Goal: Task Accomplishment & Management: Manage account settings

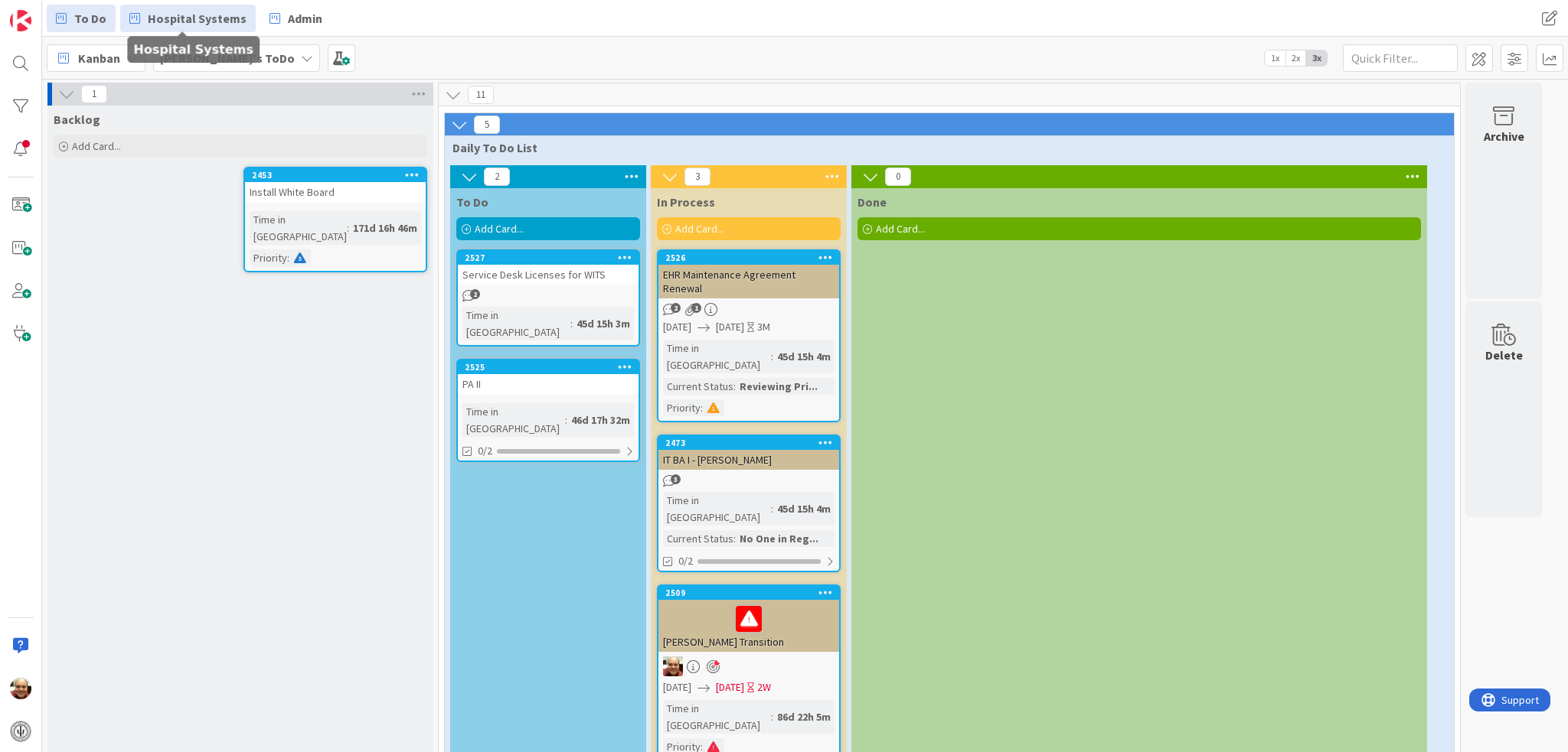
click at [176, 20] on span "Hospital Systems" at bounding box center [197, 19] width 99 height 19
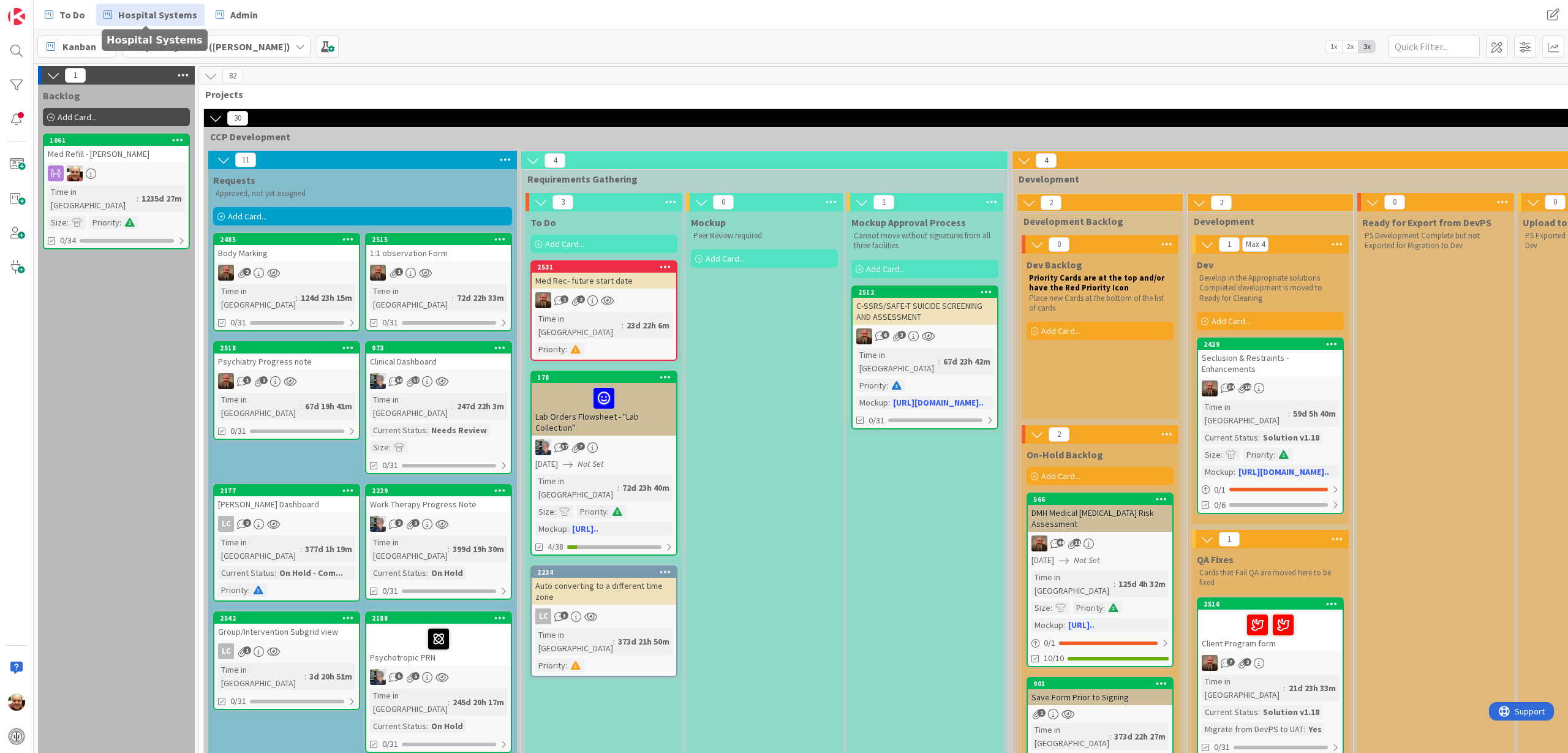
drag, startPoint x: 226, startPoint y: 1, endPoint x: 411, endPoint y: 13, distance: 185.4
click at [411, 13] on div "To Do Hospital Systems Admin" at bounding box center [468, 14] width 860 height 22
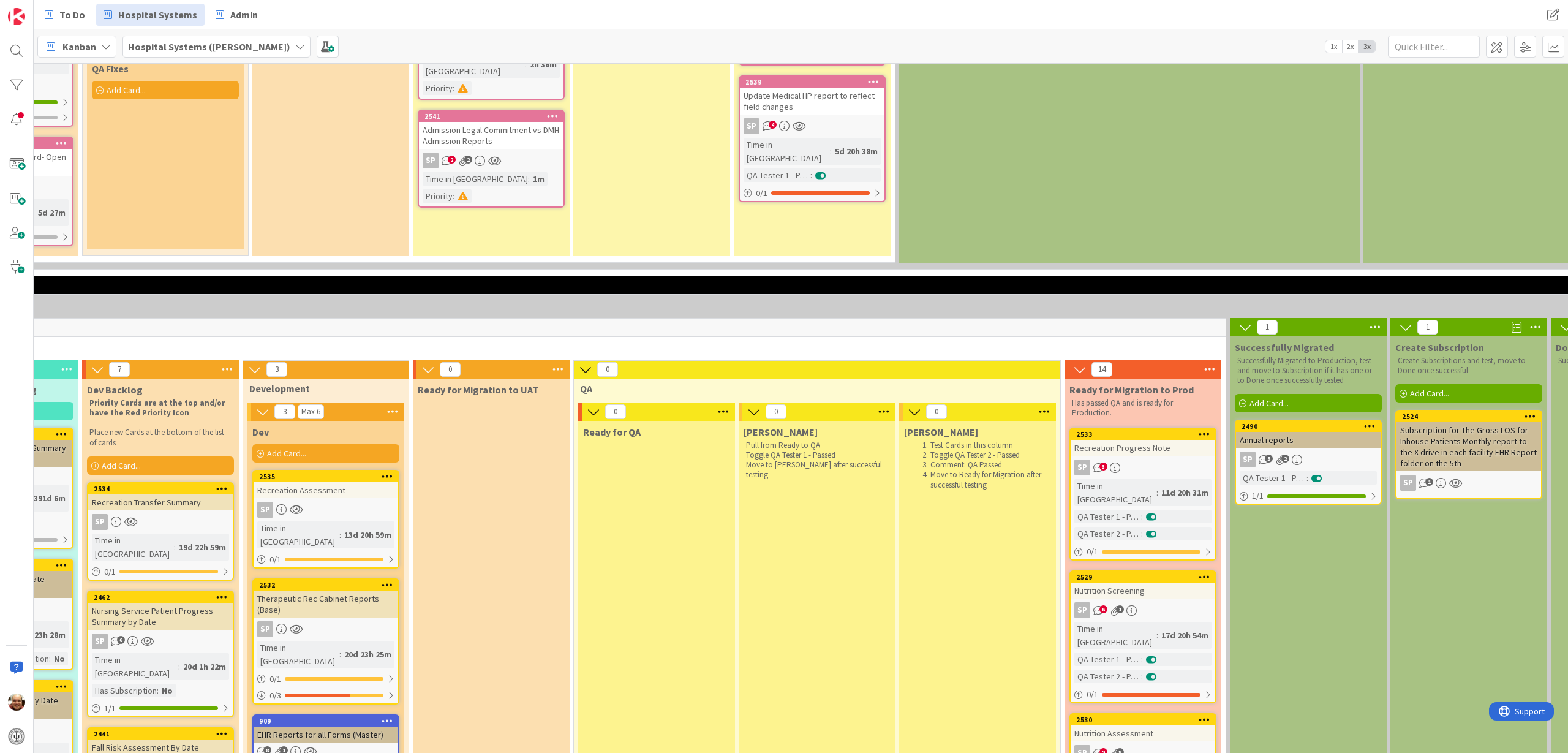
scroll to position [2374, 452]
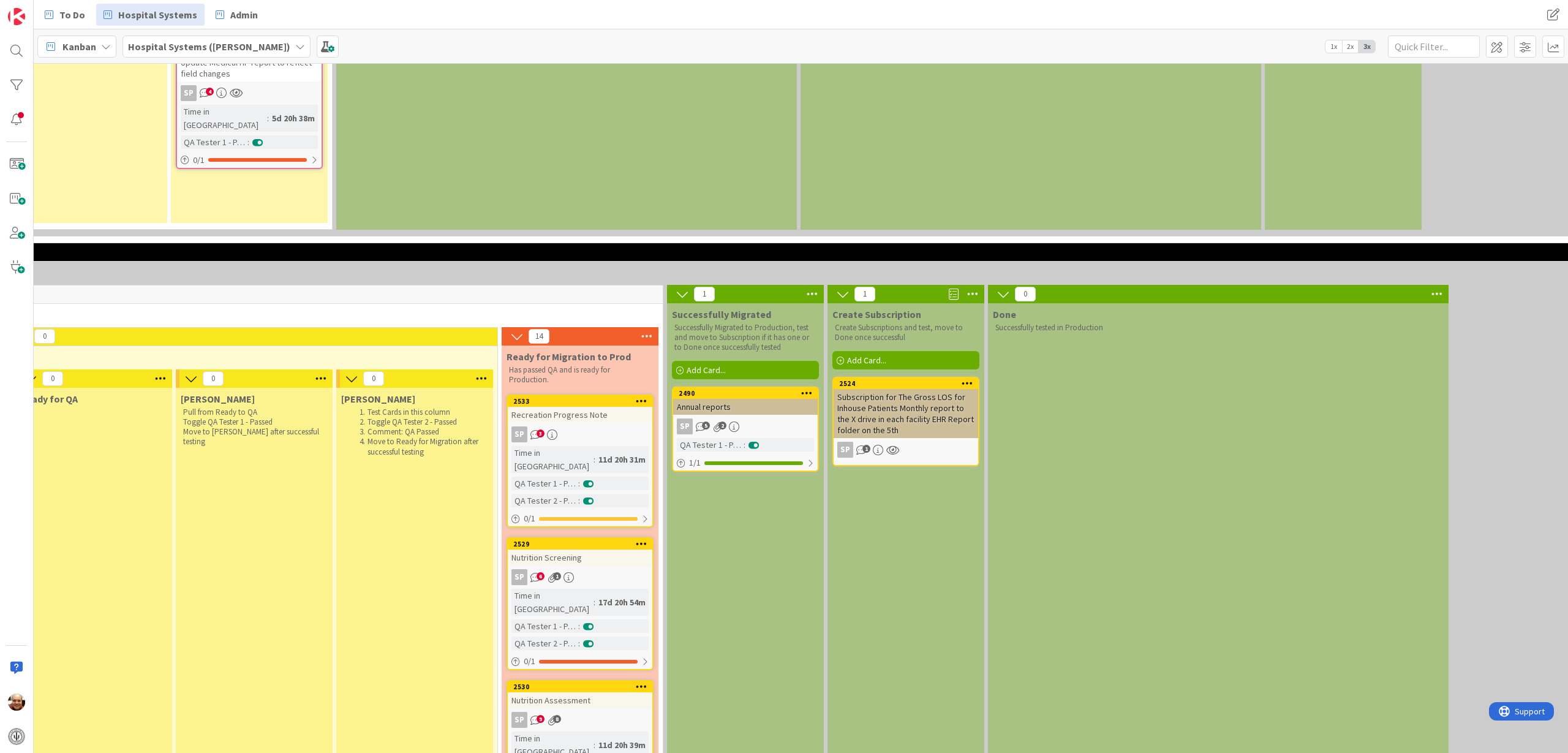
scroll to position [2407, 1097]
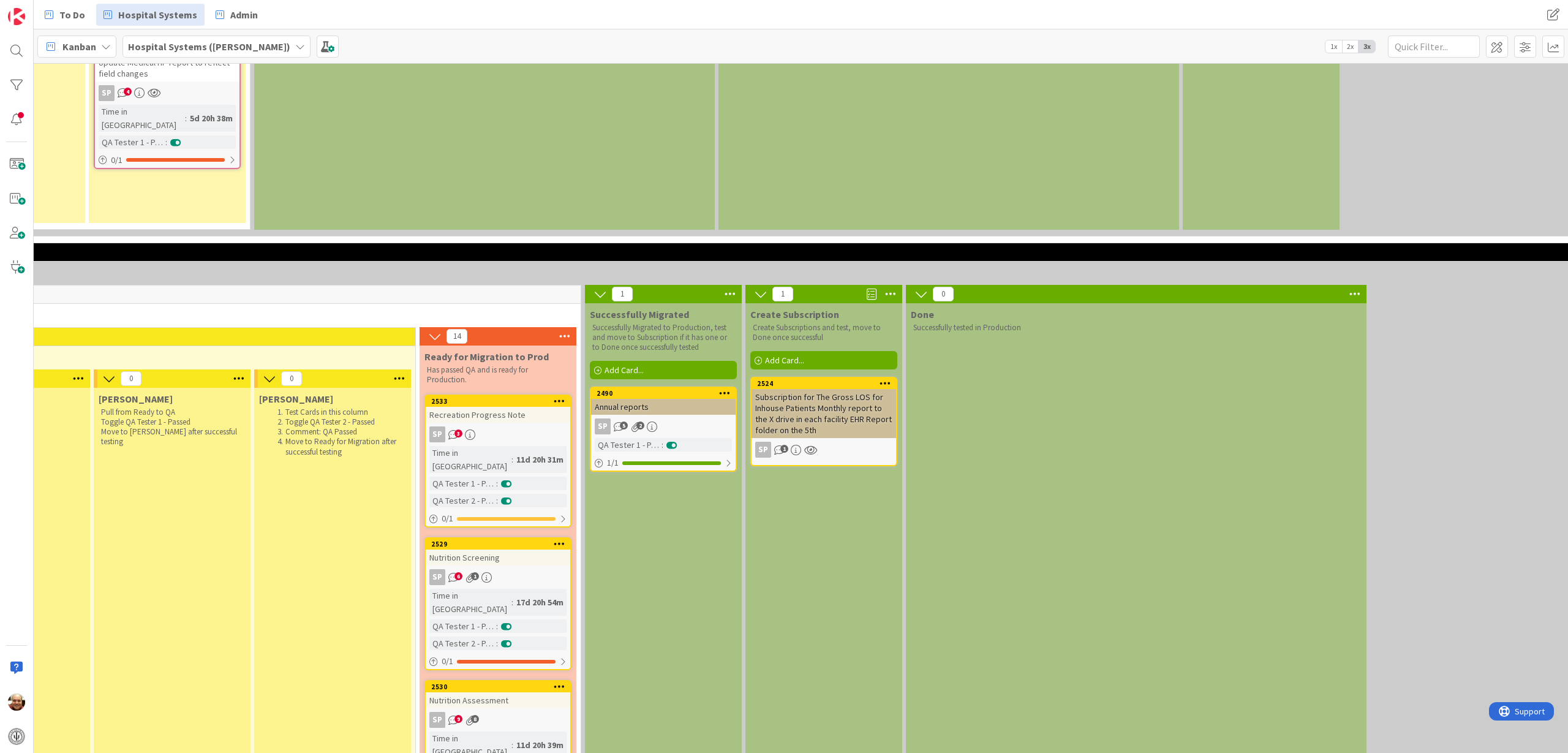
click at [685, 399] on div "Annual reports" at bounding box center [663, 407] width 145 height 16
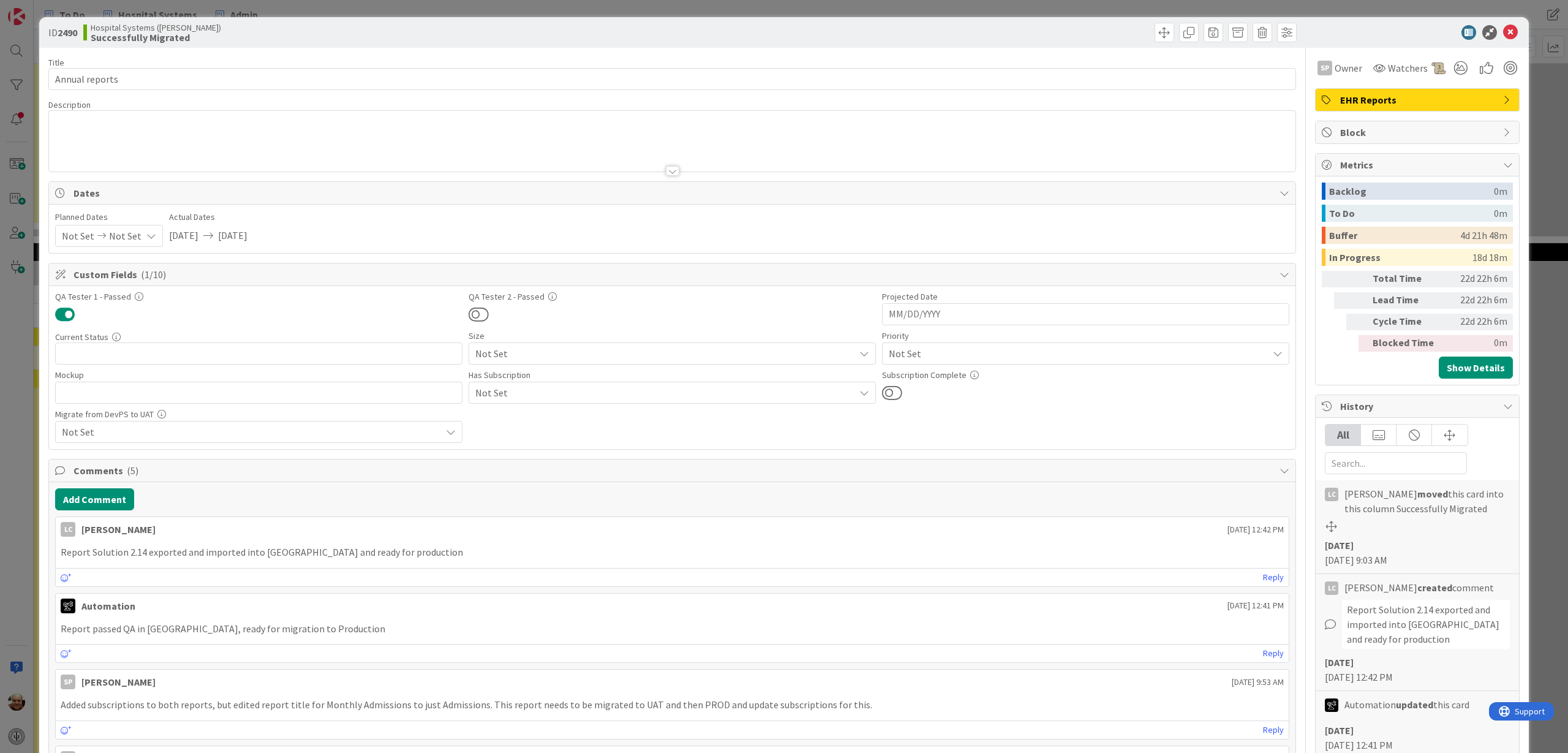
click at [665, 171] on div at bounding box center [672, 171] width 14 height 10
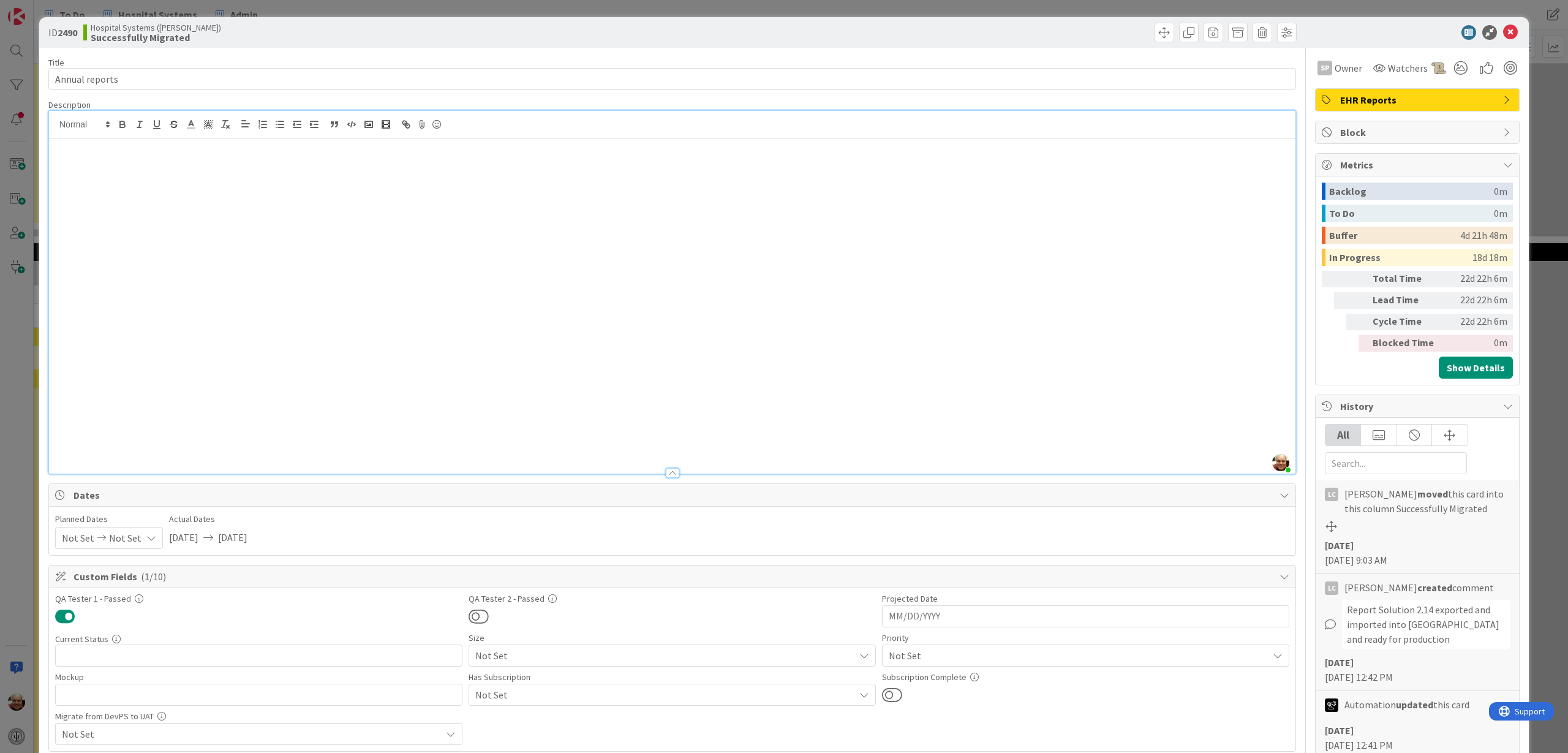
click at [666, 461] on div at bounding box center [672, 468] width 1248 height 14
click at [665, 468] on div at bounding box center [672, 473] width 14 height 10
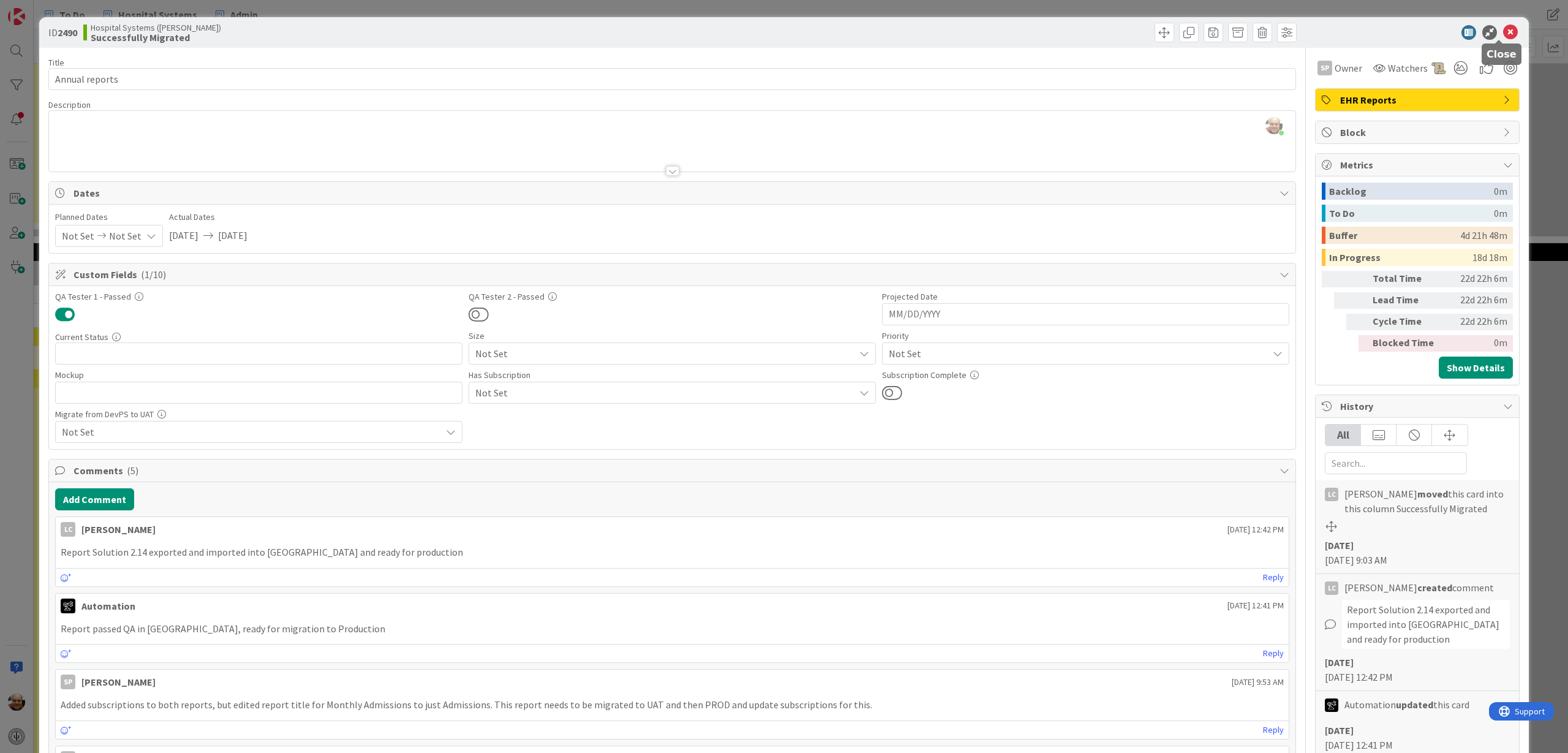
click at [1254, 31] on icon at bounding box center [1510, 33] width 15 height 15
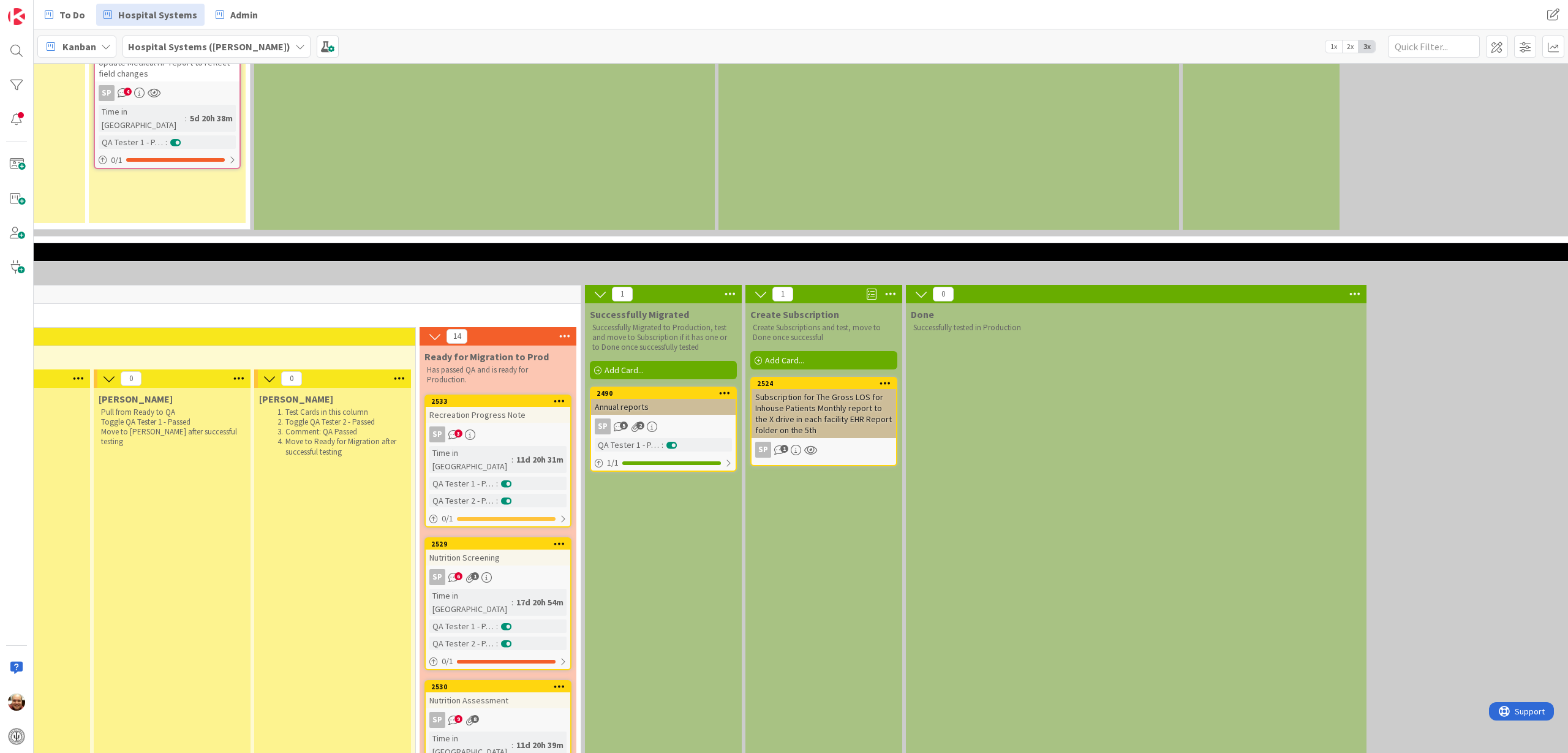
click at [616, 399] on div "Annual reports" at bounding box center [663, 407] width 145 height 16
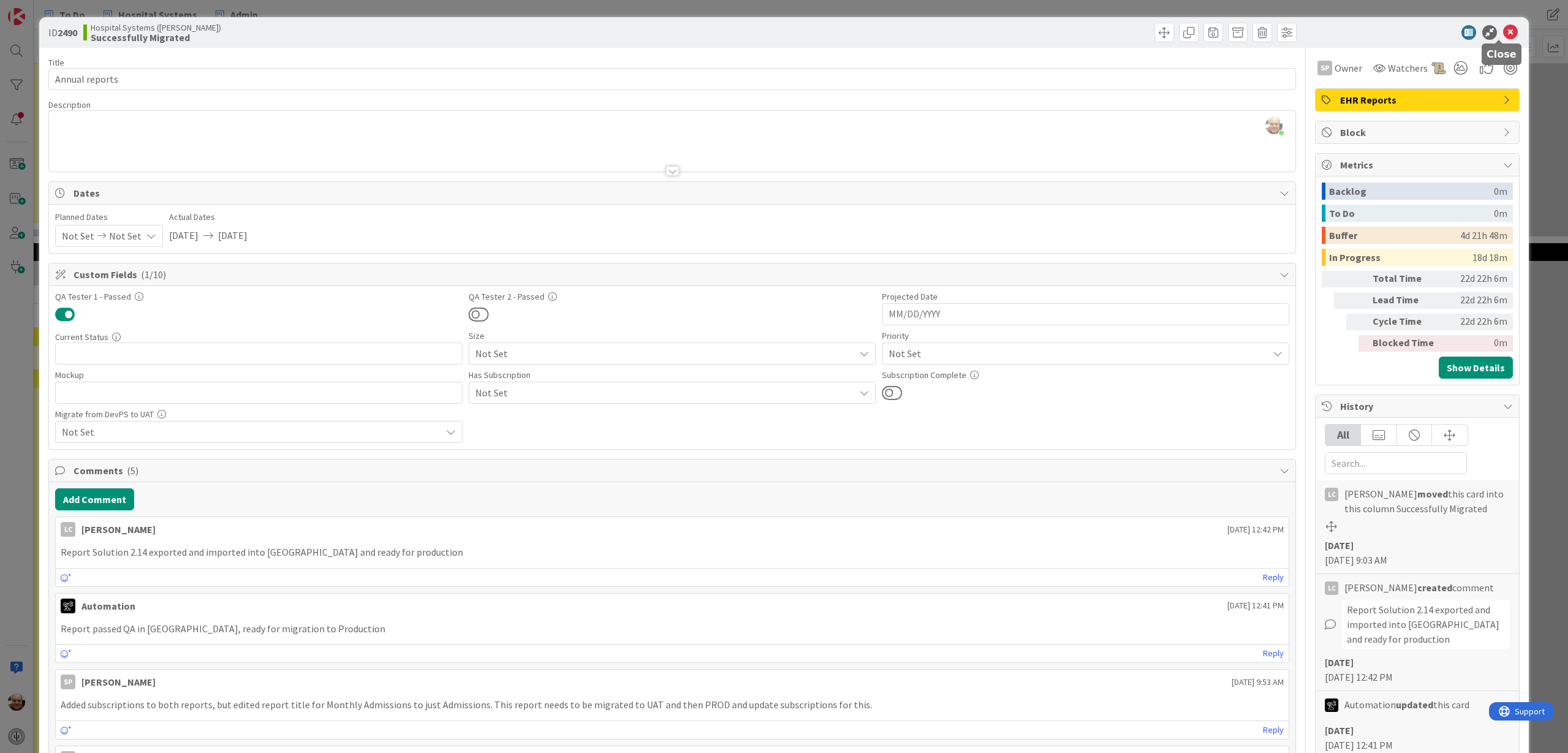
click at [1254, 33] on icon at bounding box center [1510, 33] width 15 height 15
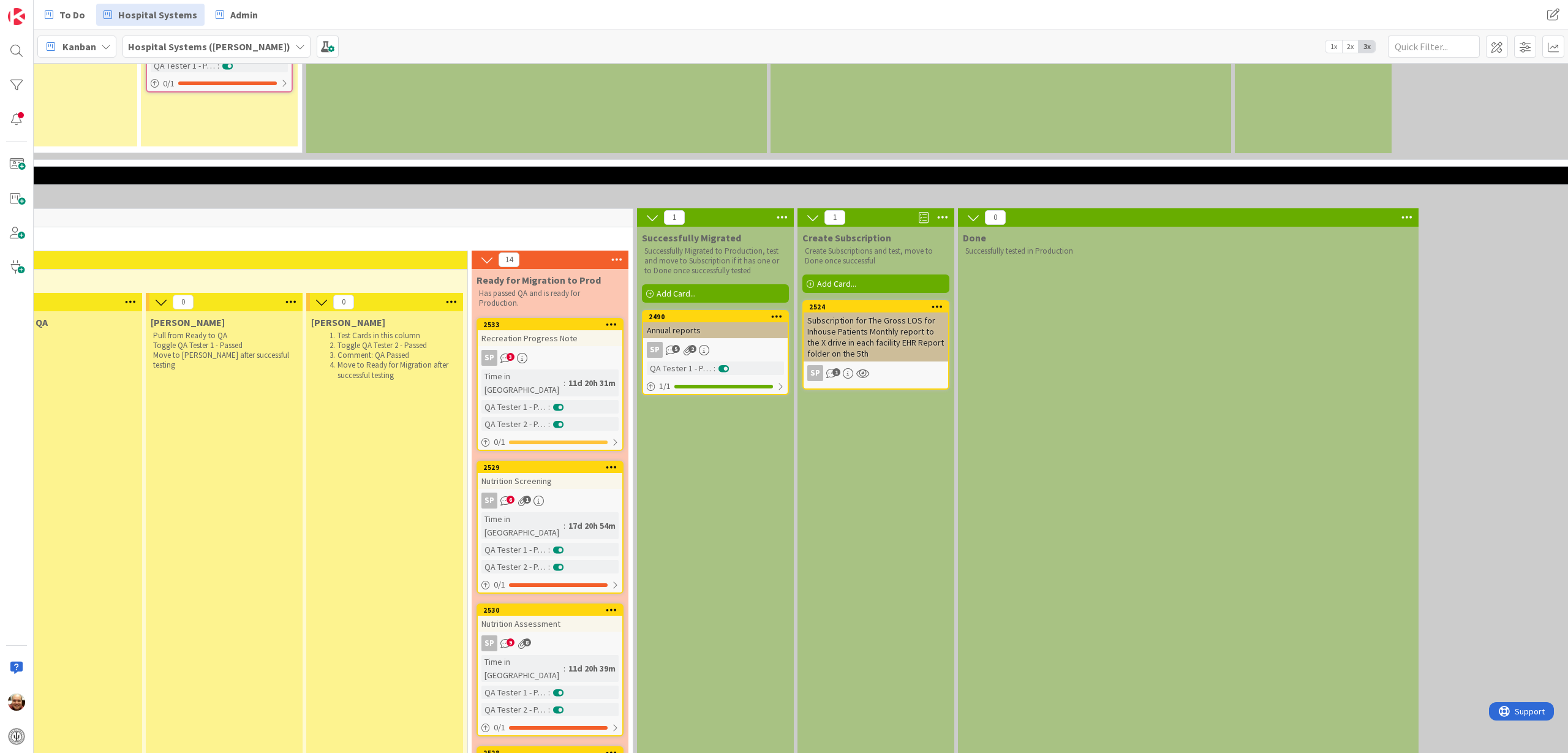
scroll to position [2483, 1098]
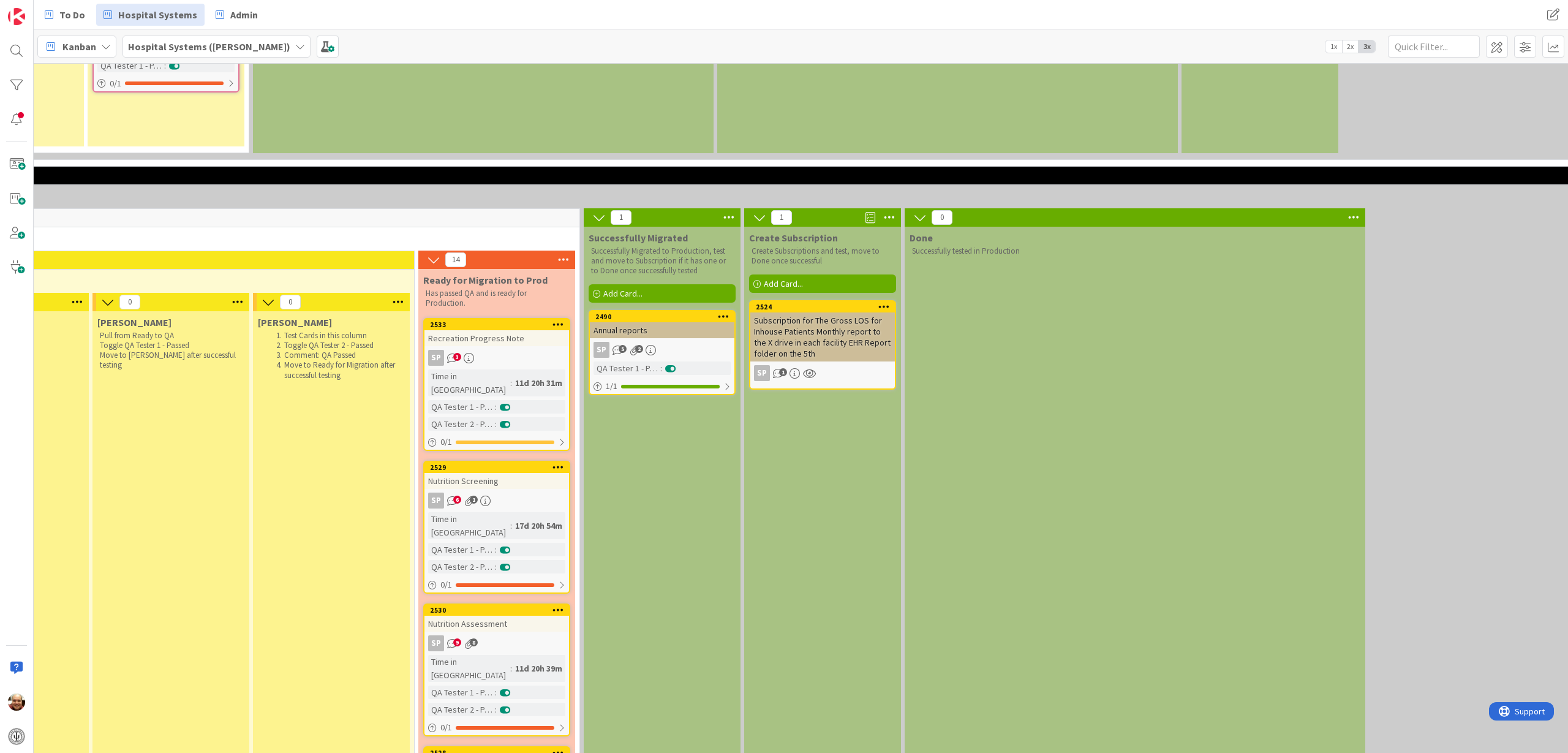
click at [810, 312] on div "Subscription for The Gross LOS for Inhouse Patients Monthly report to the X dri…" at bounding box center [822, 337] width 145 height 49
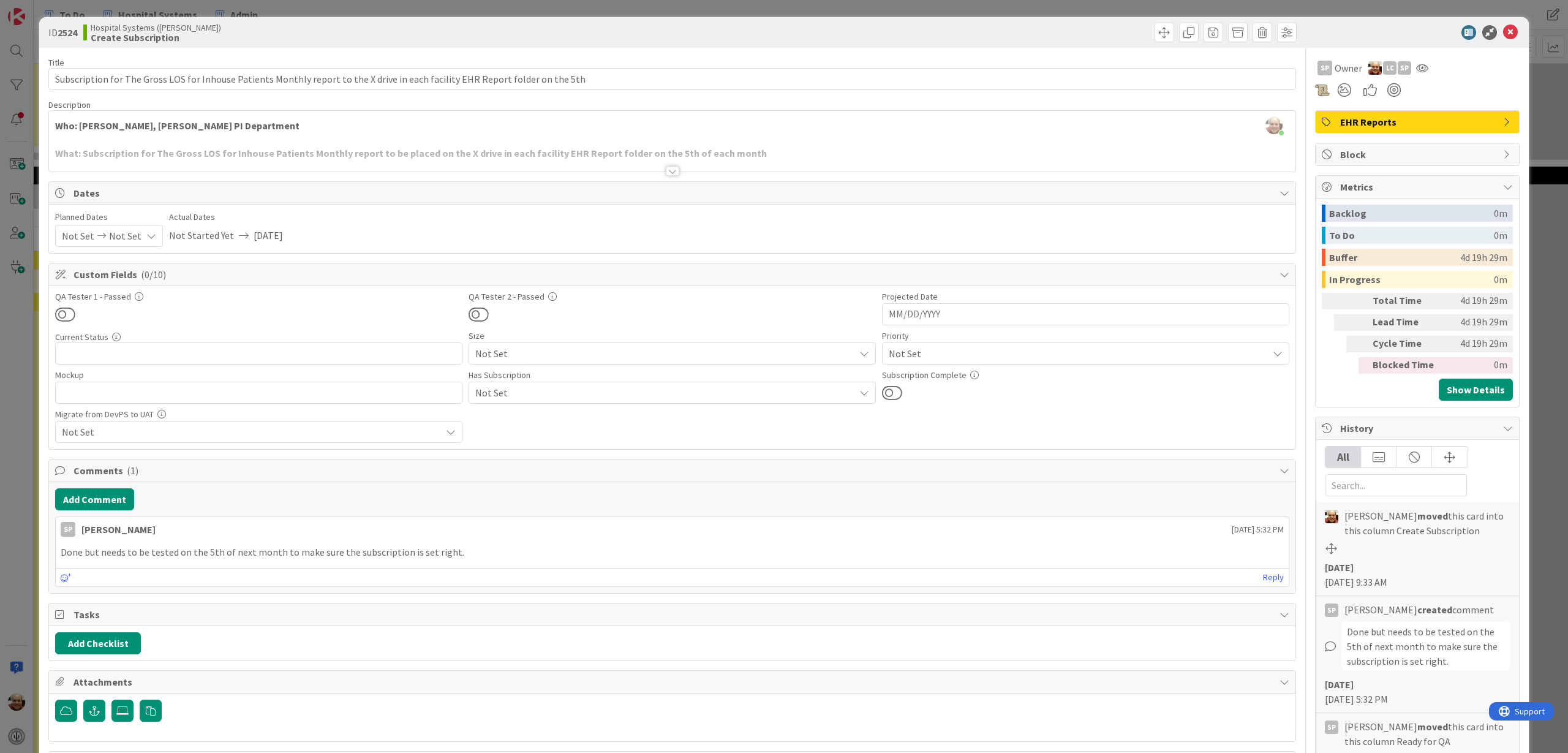
click at [665, 173] on div at bounding box center [672, 171] width 14 height 10
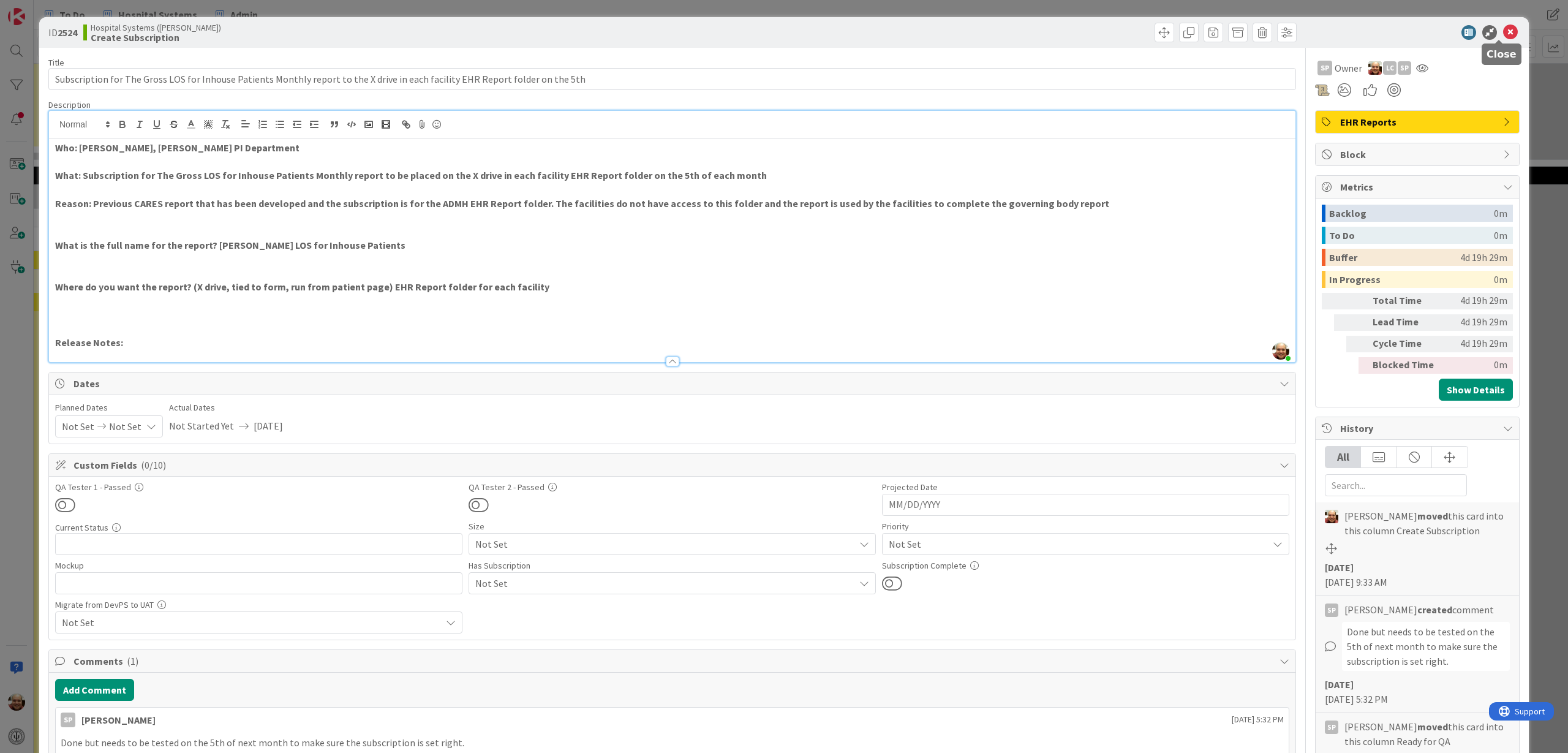
click at [1254, 31] on icon at bounding box center [1510, 33] width 15 height 15
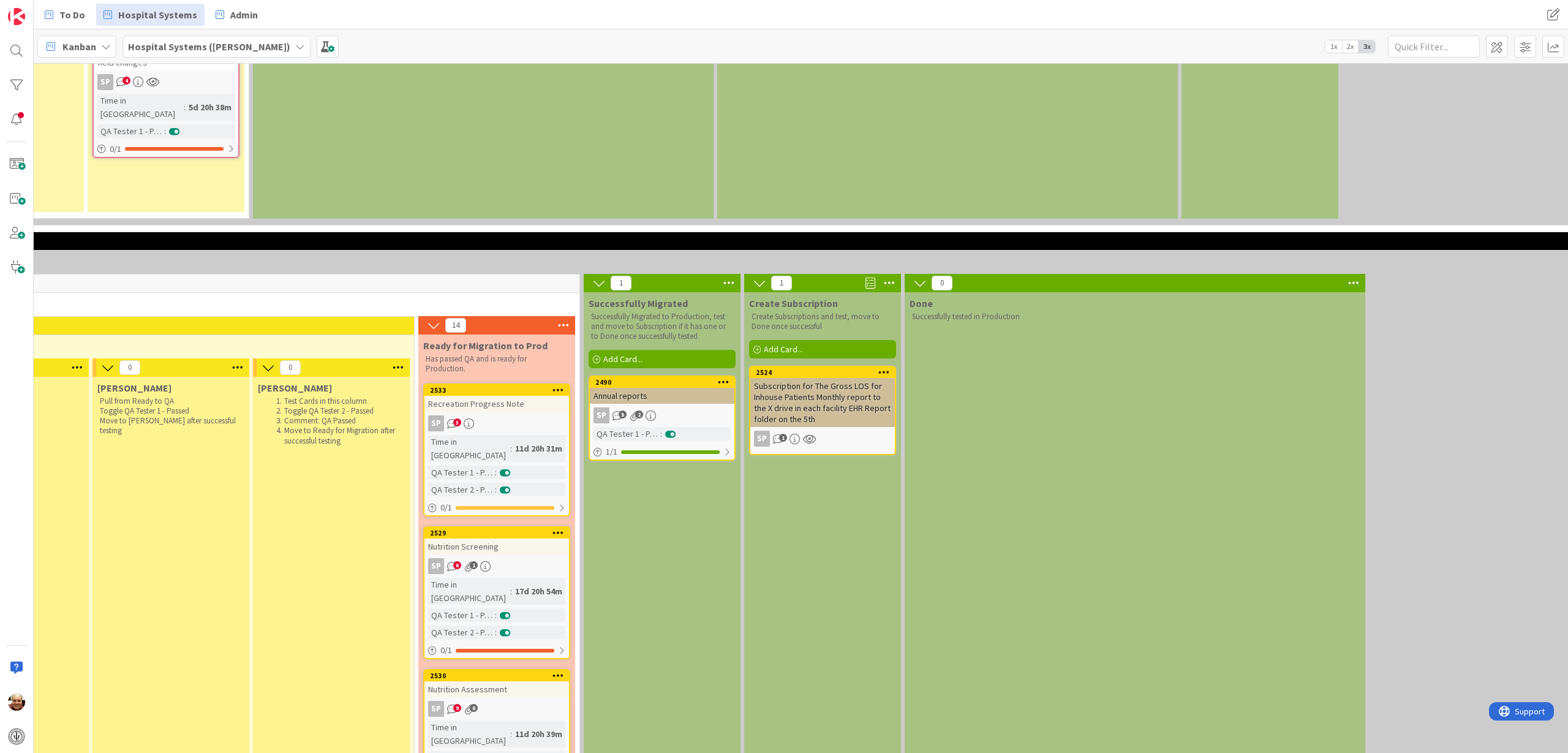
scroll to position [2177, 1098]
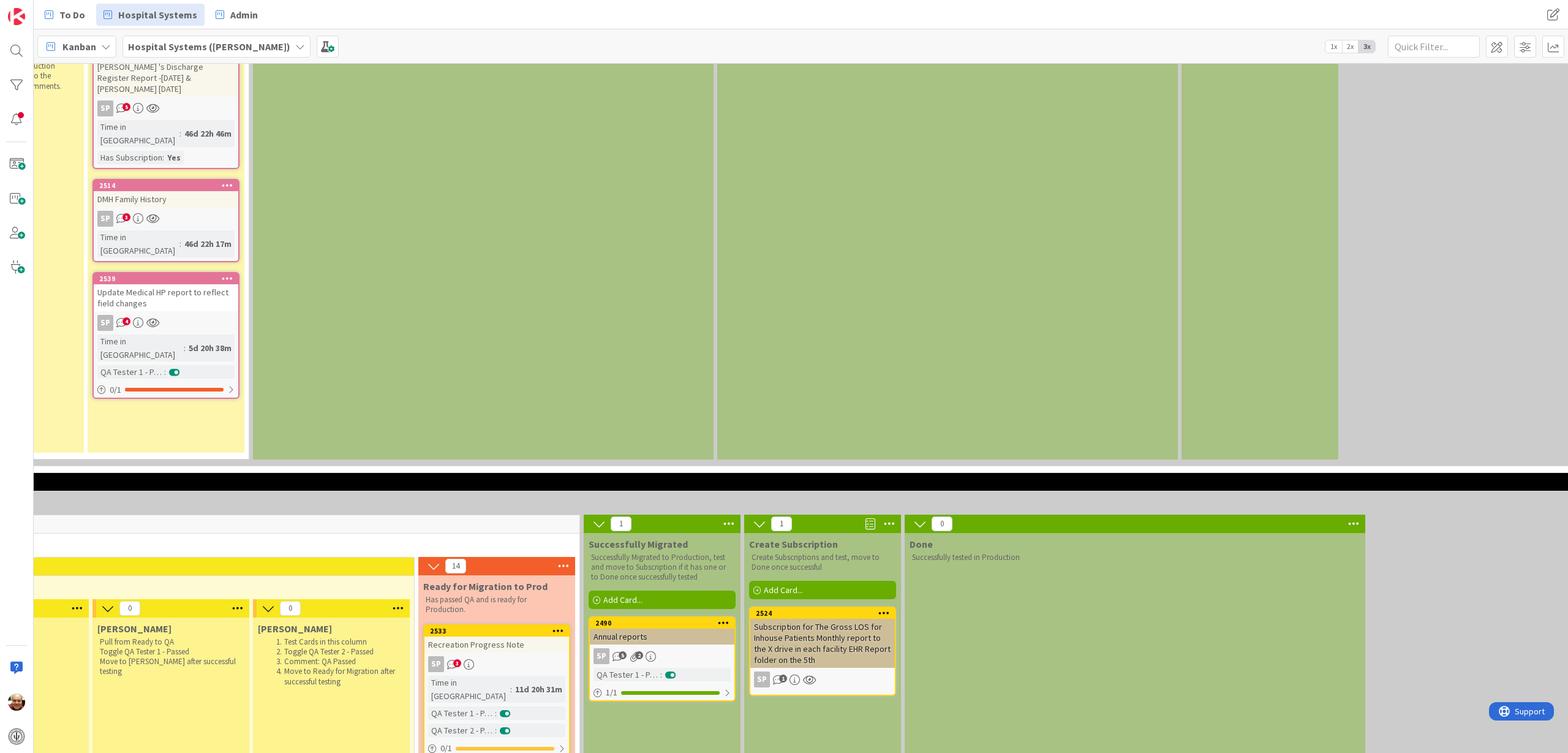
click at [1254, 515] on icon at bounding box center [1353, 524] width 16 height 18
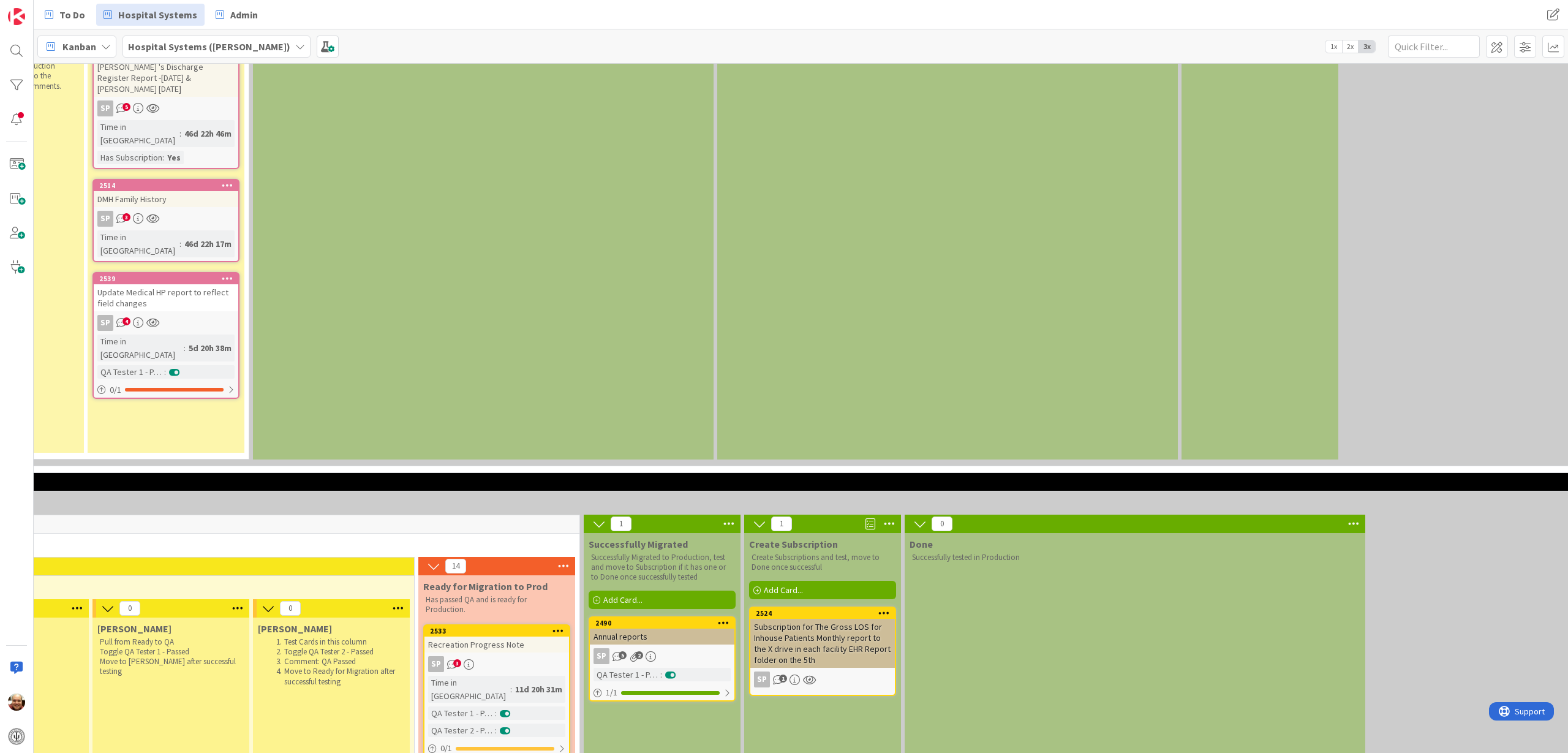
click at [893, 515] on icon at bounding box center [889, 524] width 16 height 18
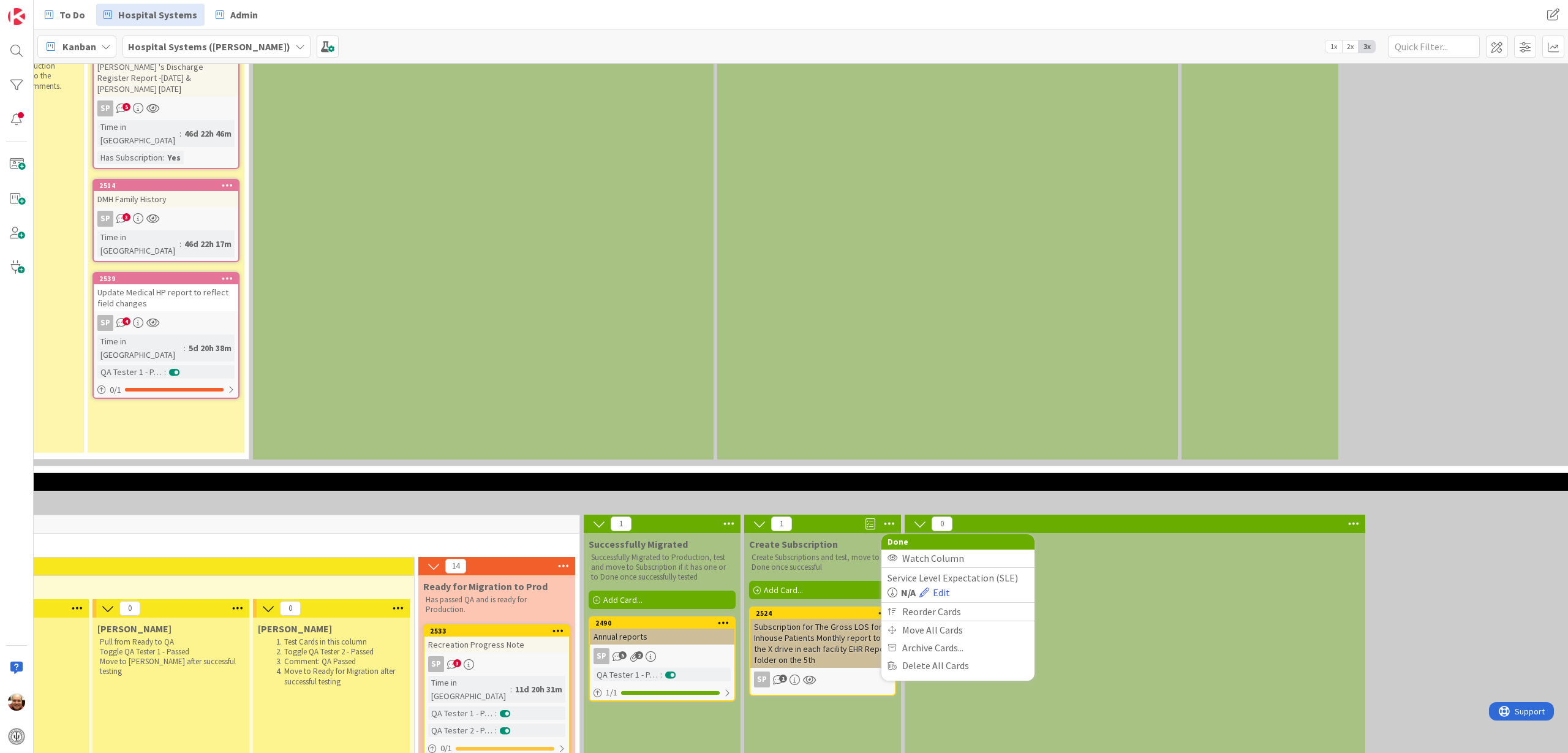
click at [723, 515] on icon at bounding box center [728, 524] width 16 height 18
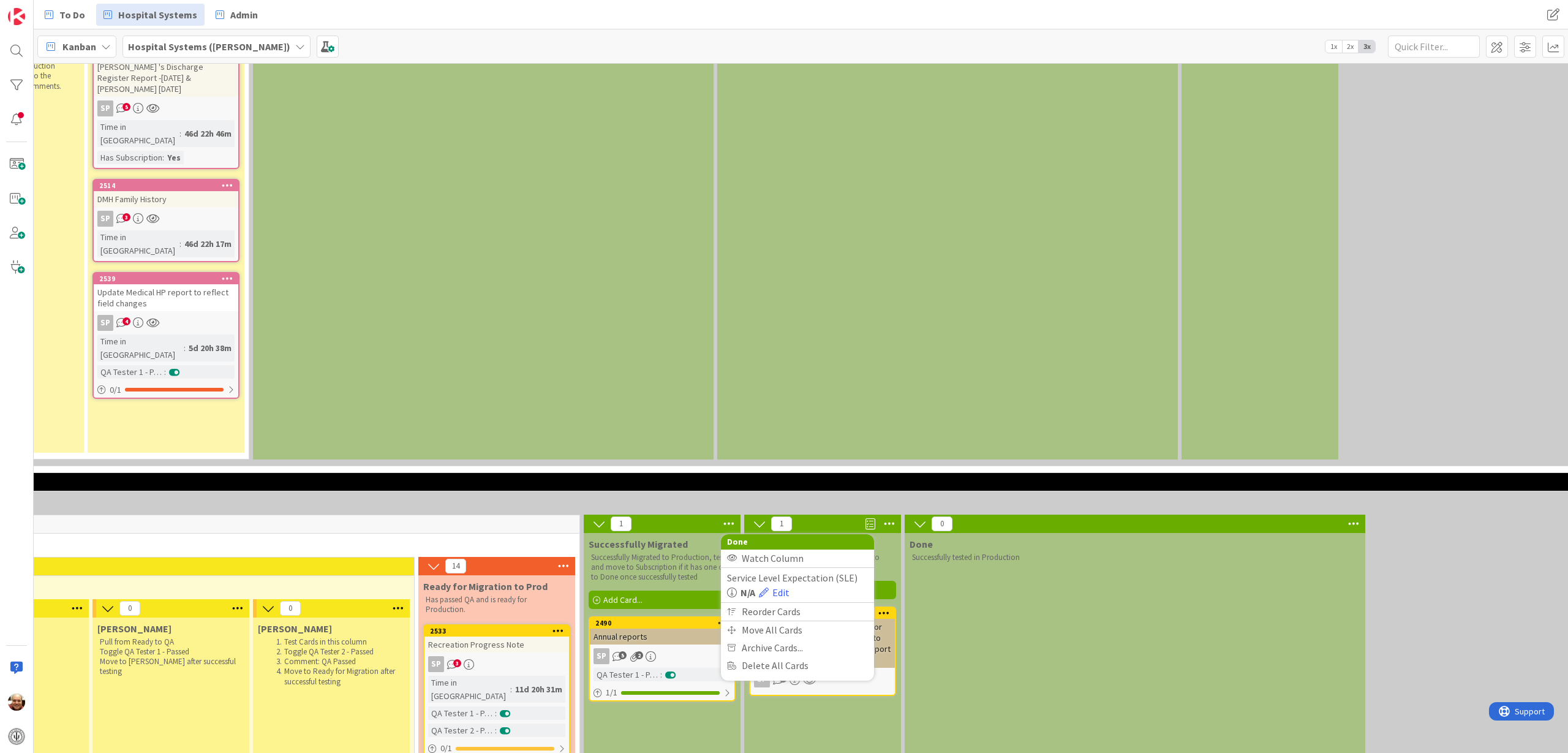
click at [1254, 515] on icon at bounding box center [1353, 524] width 16 height 18
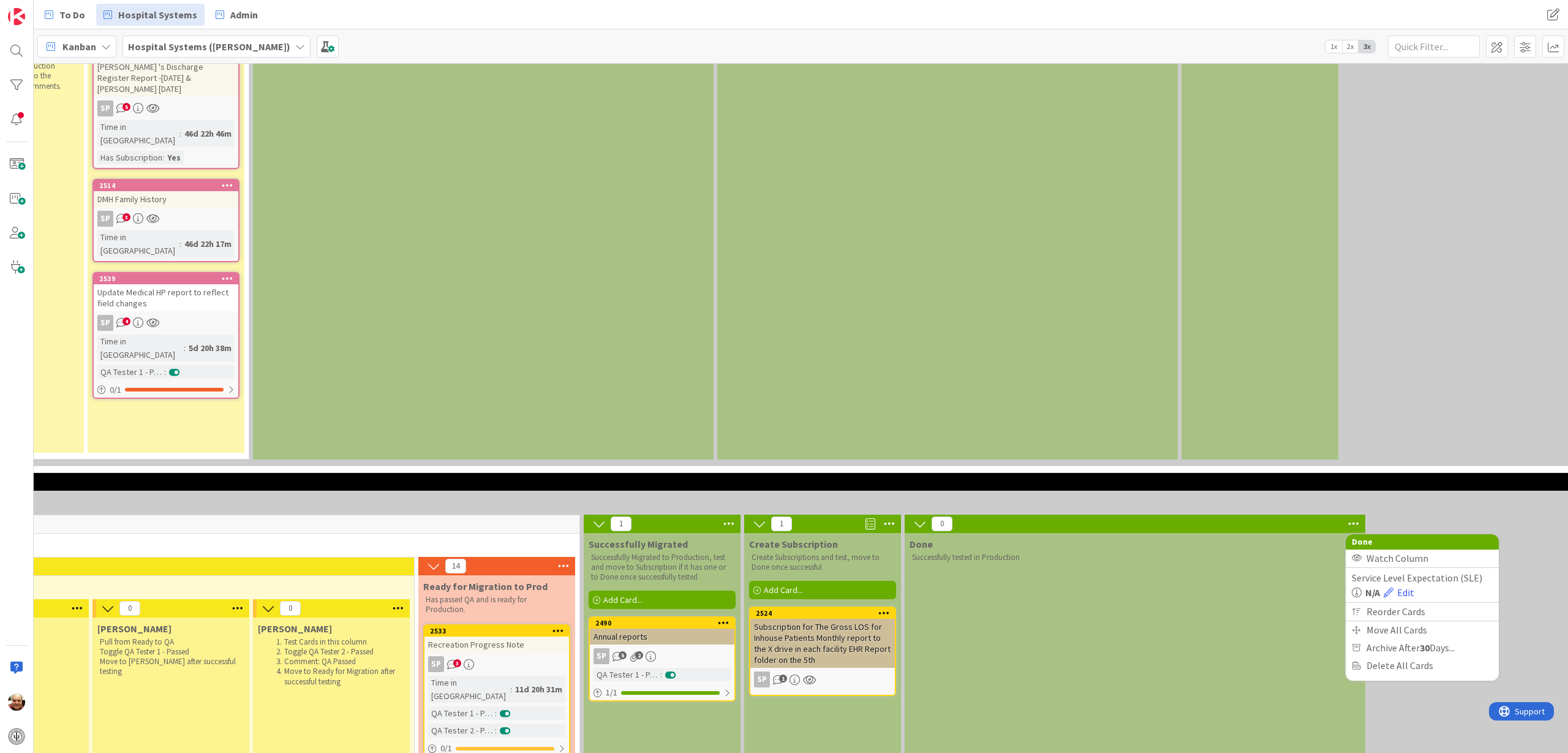
click at [888, 515] on icon at bounding box center [889, 524] width 16 height 18
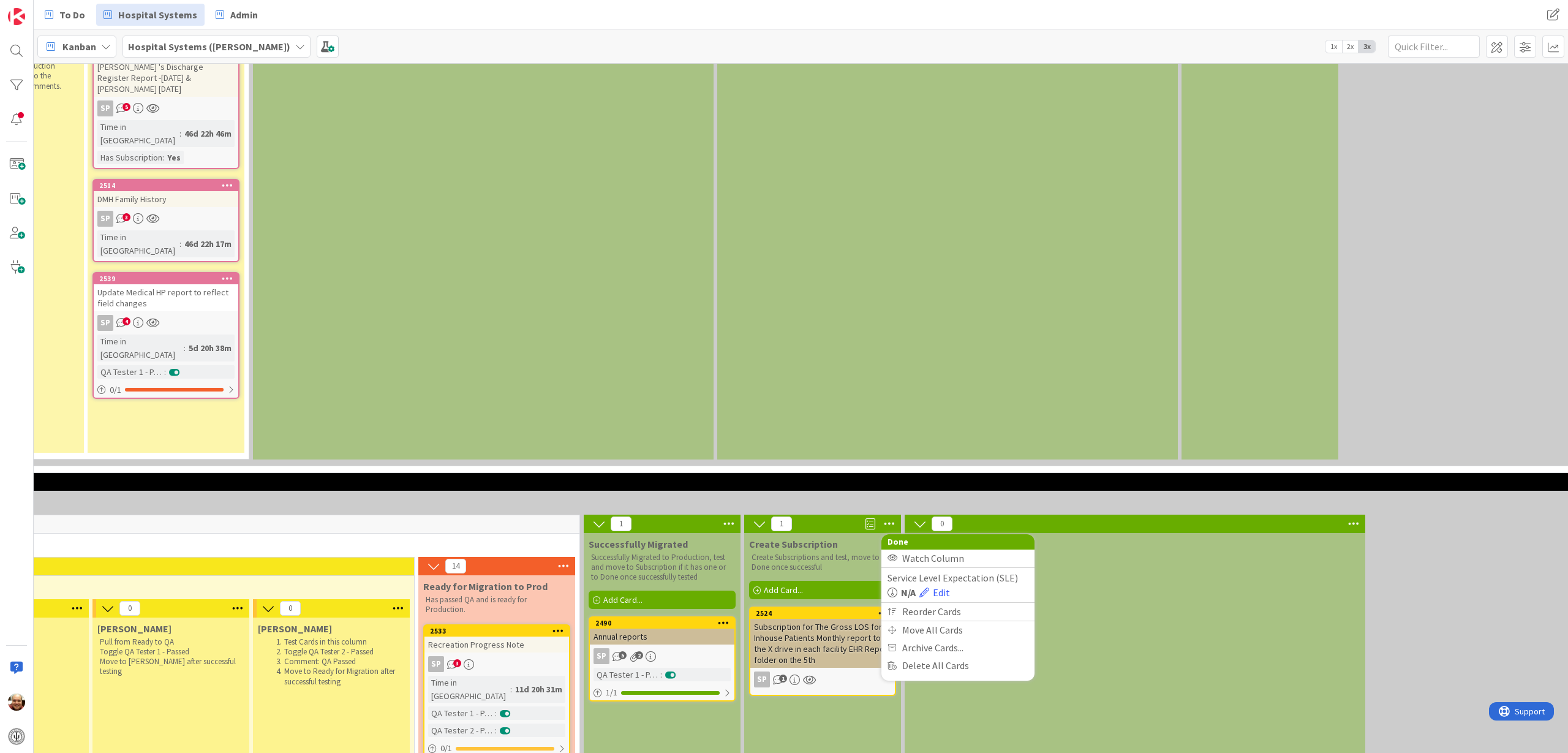
click at [728, 515] on icon at bounding box center [728, 524] width 16 height 18
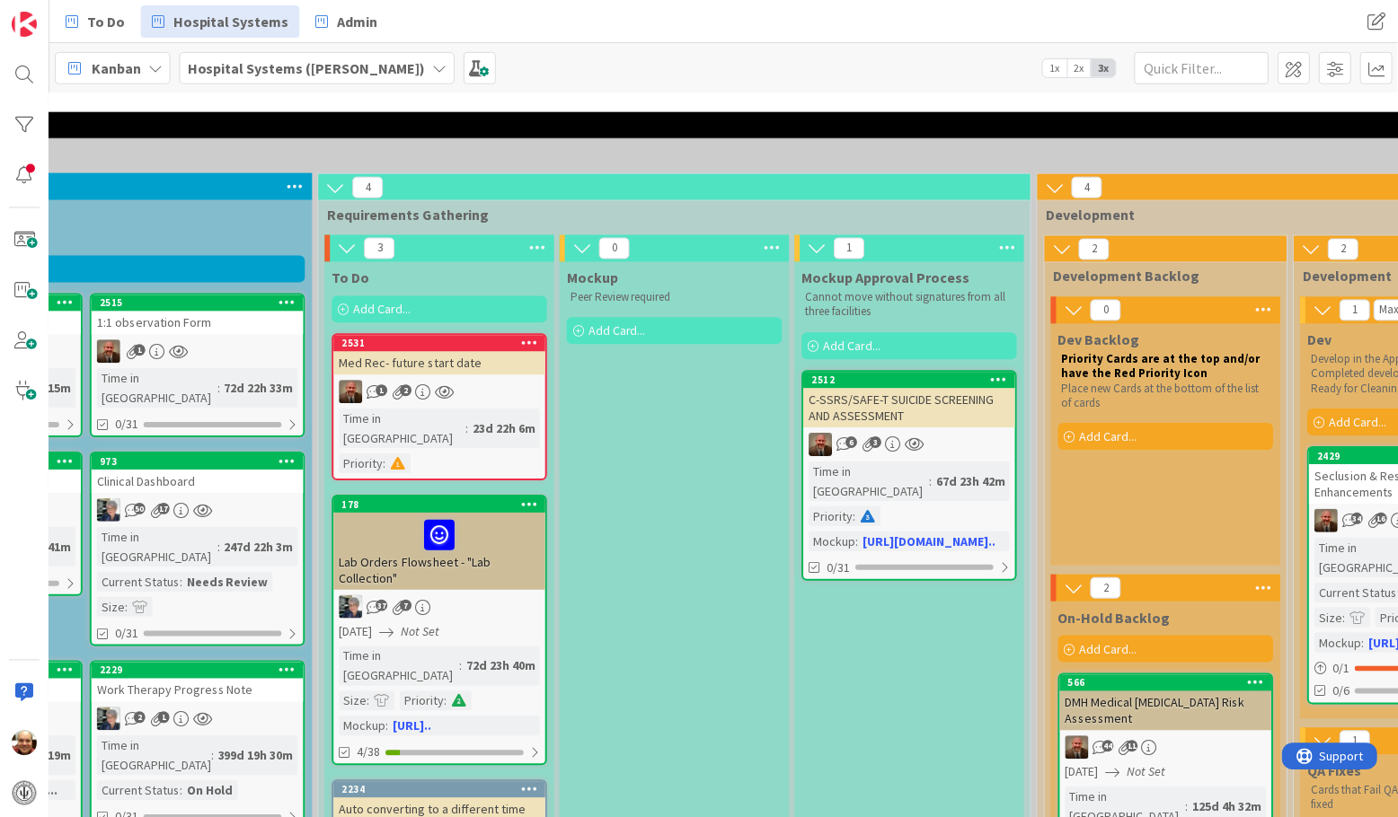
scroll to position [47, 446]
